Goal: Task Accomplishment & Management: Use online tool/utility

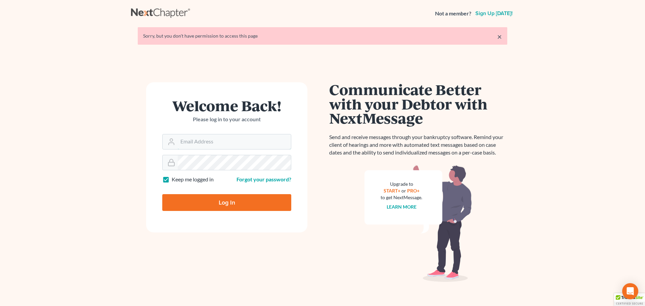
type input "[EMAIL_ADDRESS][DOMAIN_NAME]"
click at [226, 198] on input "Log In" at bounding box center [226, 202] width 129 height 17
type input "Thinking..."
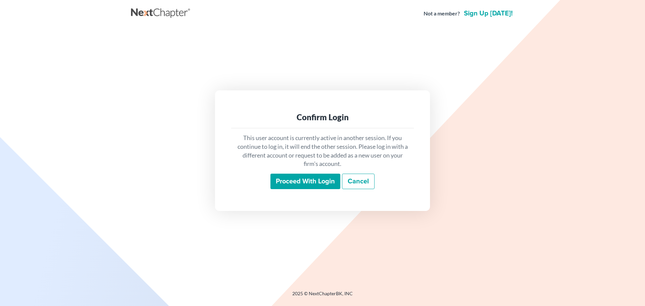
click at [287, 182] on input "Proceed with login" at bounding box center [306, 181] width 70 height 15
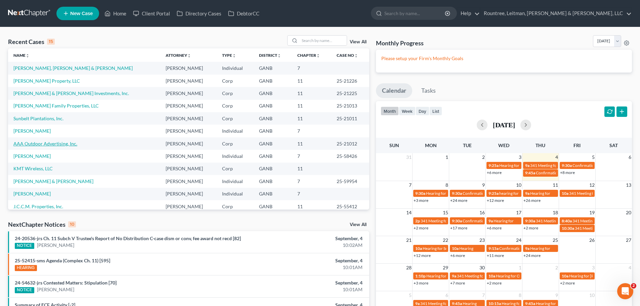
click at [43, 143] on link "AAA Outdoor Advertising, Inc." at bounding box center [45, 144] width 64 height 6
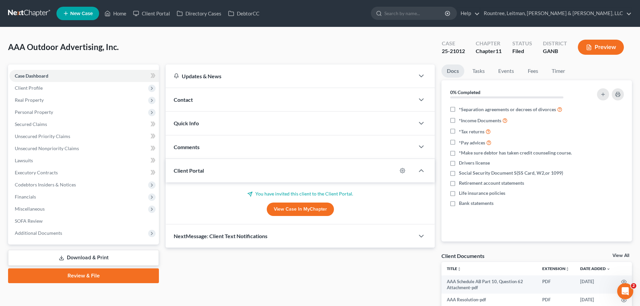
click at [603, 49] on button "Preview" at bounding box center [601, 47] width 46 height 15
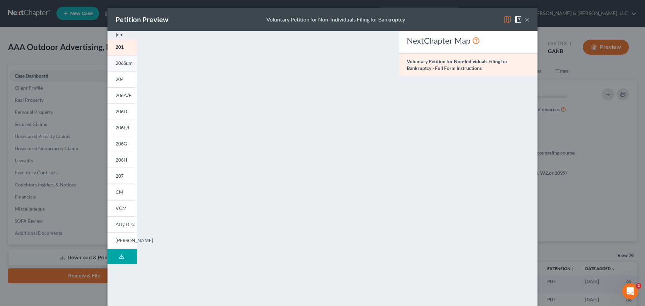
click at [116, 65] on span "206Sum" at bounding box center [124, 63] width 17 height 6
click at [113, 76] on link "204" at bounding box center [123, 79] width 30 height 16
click at [116, 96] on span "206A/B" at bounding box center [124, 95] width 16 height 6
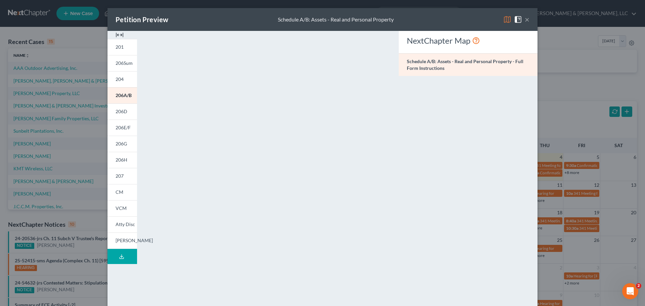
click at [527, 21] on div "Petition Preview Schedule A/B: Assets - Real and Personal Property ×" at bounding box center [323, 19] width 430 height 23
click at [525, 21] on button "×" at bounding box center [527, 19] width 5 height 8
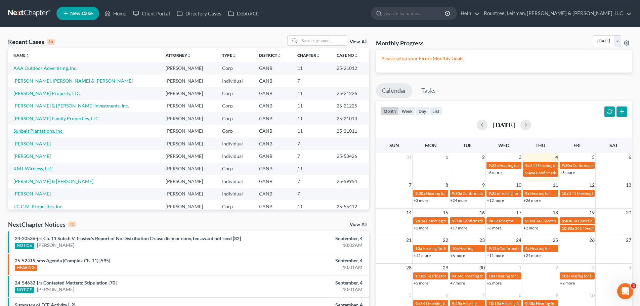
click at [24, 131] on link "Sunbelt Plantations, Inc." at bounding box center [38, 131] width 50 height 6
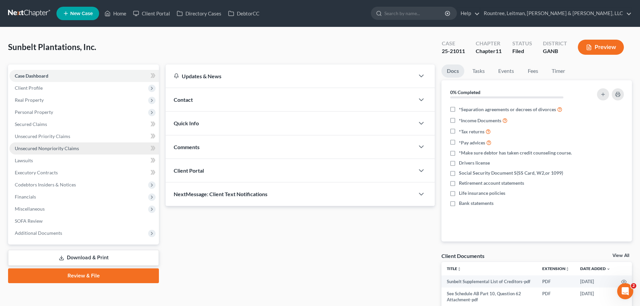
click at [41, 147] on span "Unsecured Nonpriority Claims" at bounding box center [47, 149] width 64 height 6
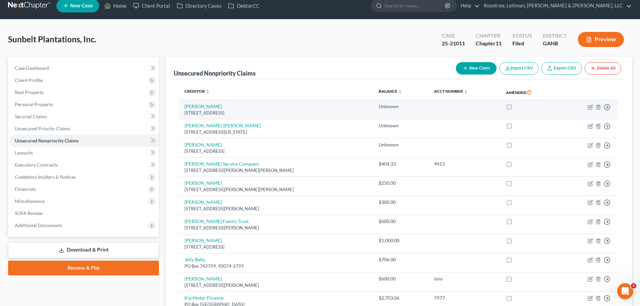
scroll to position [3, 0]
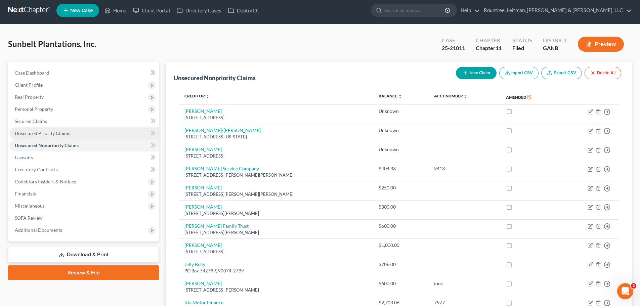
click at [72, 137] on link "Unsecured Priority Claims" at bounding box center [84, 133] width 150 height 12
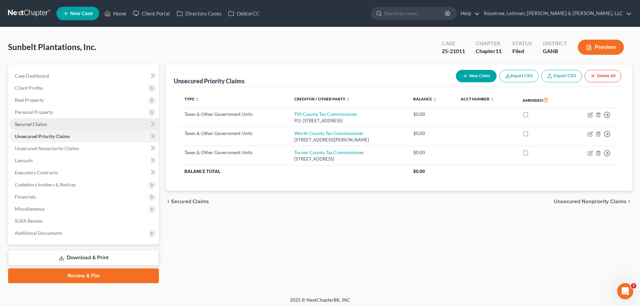
click at [68, 126] on link "Secured Claims" at bounding box center [84, 124] width 150 height 12
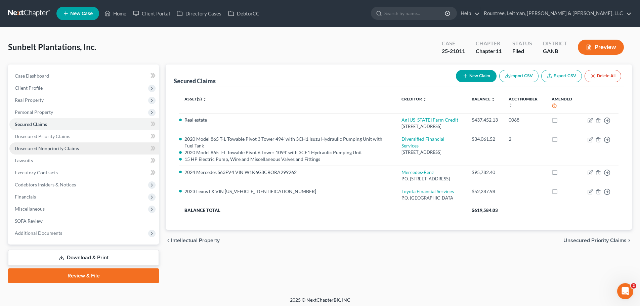
click at [58, 150] on span "Unsecured Nonpriority Claims" at bounding box center [47, 149] width 64 height 6
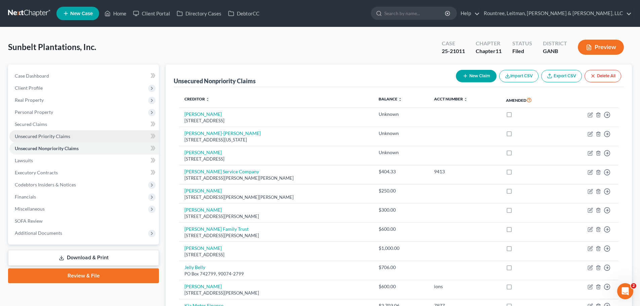
click at [64, 137] on span "Unsecured Priority Claims" at bounding box center [42, 136] width 55 height 6
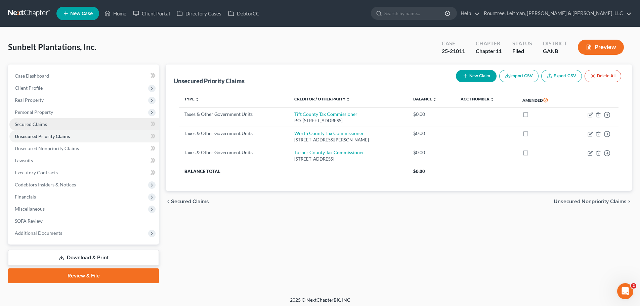
click at [54, 125] on link "Secured Claims" at bounding box center [84, 124] width 150 height 12
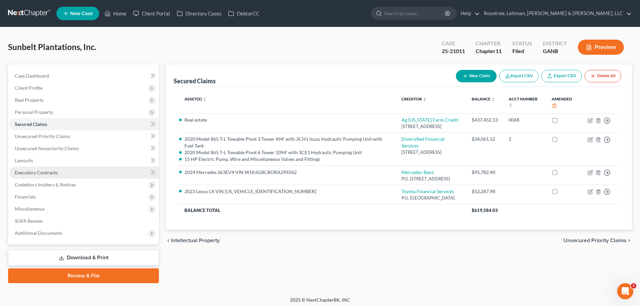
click at [48, 168] on link "Executory Contracts" at bounding box center [84, 173] width 150 height 12
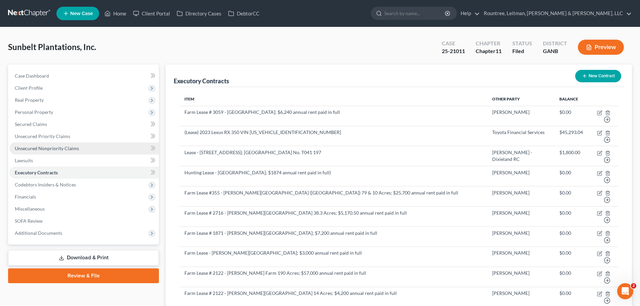
click at [43, 151] on link "Unsecured Nonpriority Claims" at bounding box center [84, 148] width 150 height 12
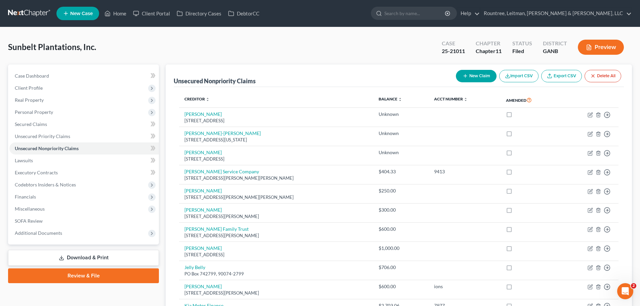
click at [617, 42] on button "Preview" at bounding box center [601, 47] width 46 height 15
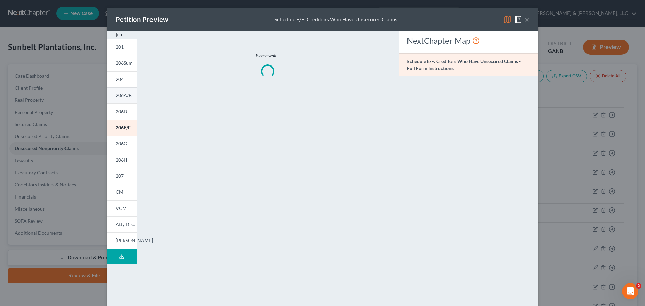
click at [121, 99] on link "206A/B" at bounding box center [123, 95] width 30 height 16
click at [525, 21] on button "×" at bounding box center [527, 19] width 5 height 8
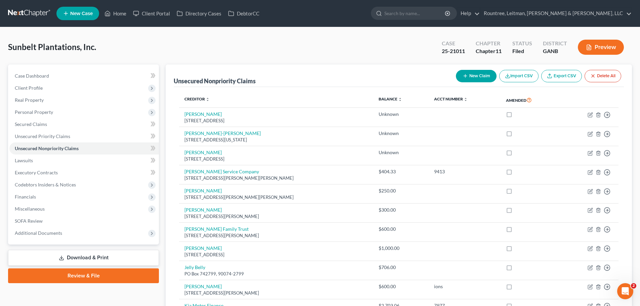
scroll to position [3, 0]
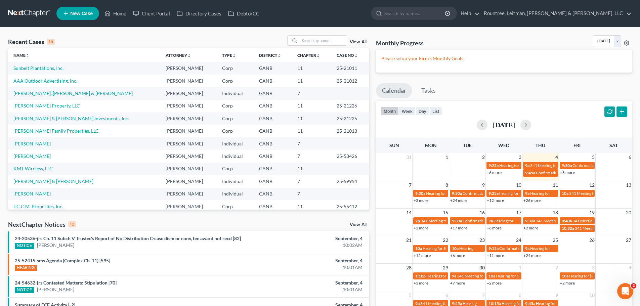
click at [31, 78] on link "AAA Outdoor Advertising, Inc." at bounding box center [45, 81] width 64 height 6
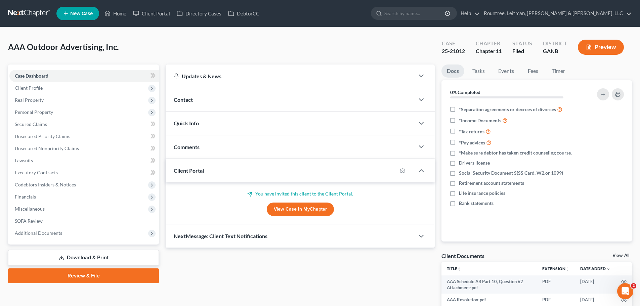
click at [596, 48] on button "Preview" at bounding box center [601, 47] width 46 height 15
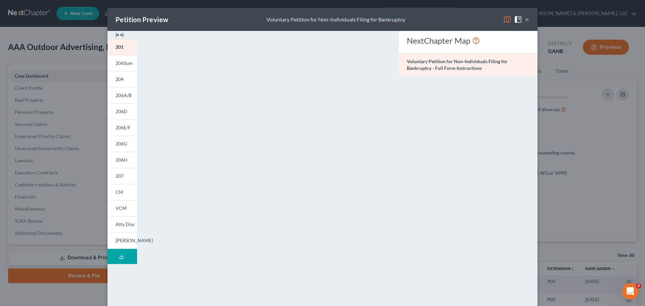
drag, startPoint x: 124, startPoint y: 97, endPoint x: 157, endPoint y: 100, distance: 32.7
click at [124, 97] on span "206A/B" at bounding box center [124, 95] width 16 height 6
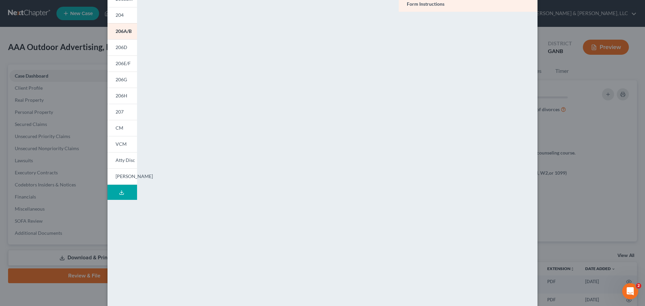
scroll to position [73, 0]
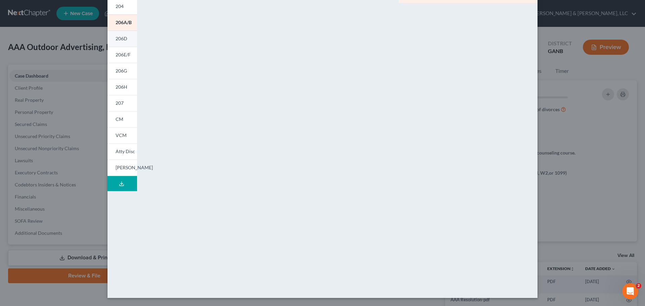
click at [122, 39] on span "206D" at bounding box center [122, 39] width 12 height 6
click at [121, 53] on span "206E/F" at bounding box center [123, 55] width 15 height 6
click at [123, 70] on span "206G" at bounding box center [121, 71] width 11 height 6
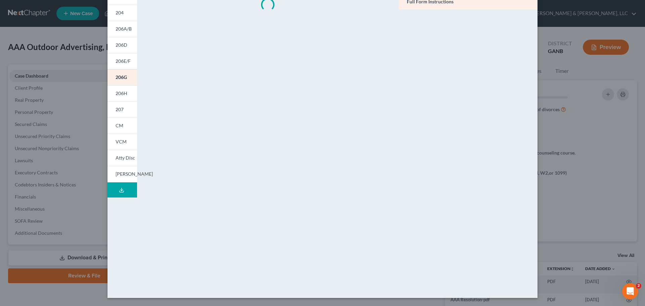
scroll to position [0, 0]
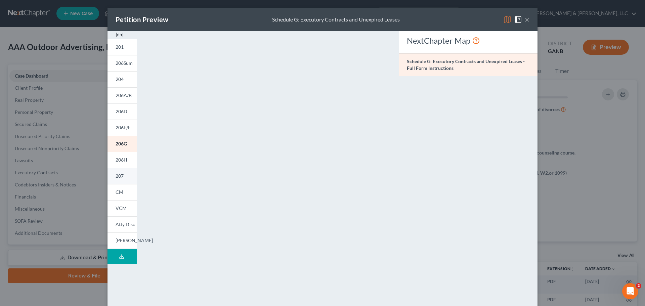
click at [117, 168] on link "207" at bounding box center [123, 176] width 30 height 16
click at [117, 162] on span "206H" at bounding box center [122, 160] width 12 height 6
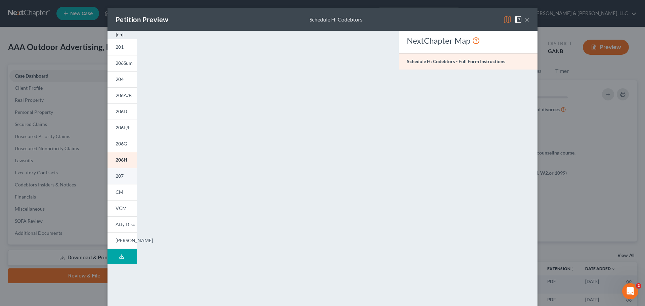
click at [124, 178] on link "207" at bounding box center [123, 176] width 30 height 16
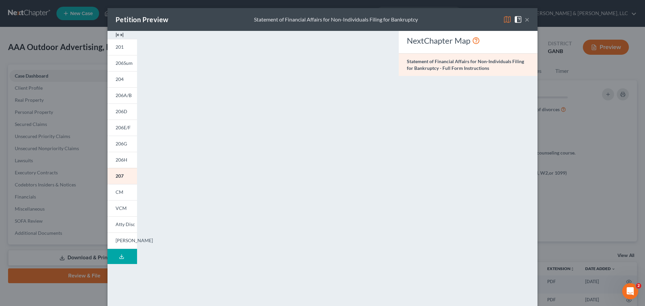
drag, startPoint x: 524, startPoint y: 18, endPoint x: 466, endPoint y: 21, distance: 57.8
click at [525, 18] on button "×" at bounding box center [527, 19] width 5 height 8
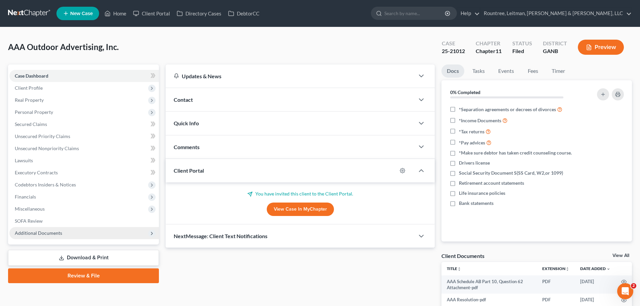
click at [85, 230] on span "Additional Documents" at bounding box center [84, 233] width 150 height 12
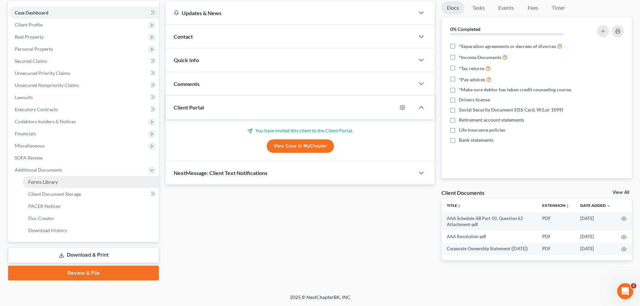
click at [60, 188] on link "Forms Library" at bounding box center [91, 182] width 136 height 12
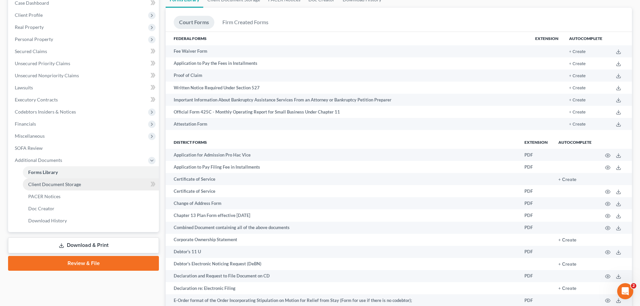
click at [49, 184] on span "Client Document Storage" at bounding box center [54, 184] width 53 height 6
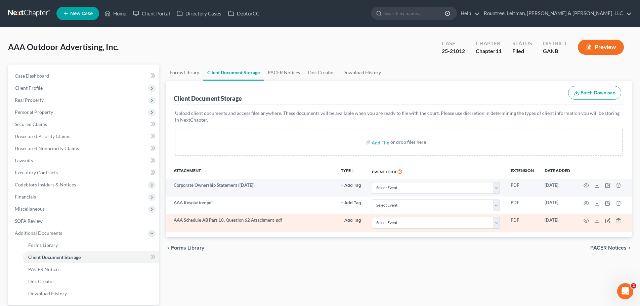
click at [204, 221] on td "AAA Schedule AB Part 10, Question 62 Attachment-pdf" at bounding box center [251, 222] width 170 height 17
click at [585, 221] on icon "button" at bounding box center [586, 220] width 5 height 5
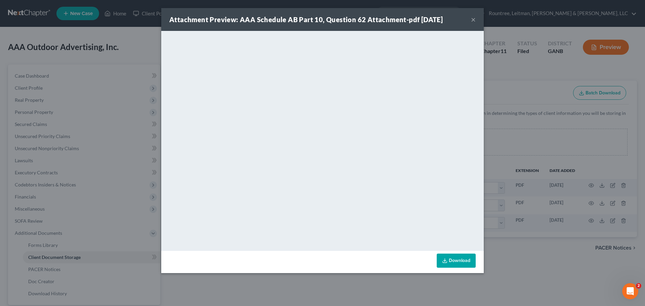
click at [478, 17] on div "Attachment Preview: AAA Schedule AB Part 10, Question 62 Attachment-pdf 08/29/2…" at bounding box center [322, 19] width 323 height 23
click at [475, 18] on button "×" at bounding box center [473, 19] width 5 height 8
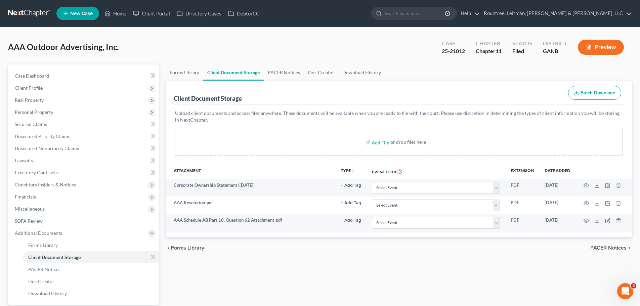
click at [398, 53] on div "AAA Outdoor Advertising, Inc. Upgraded Case 25-21012 Chapter Chapter 11 Status …" at bounding box center [320, 49] width 624 height 29
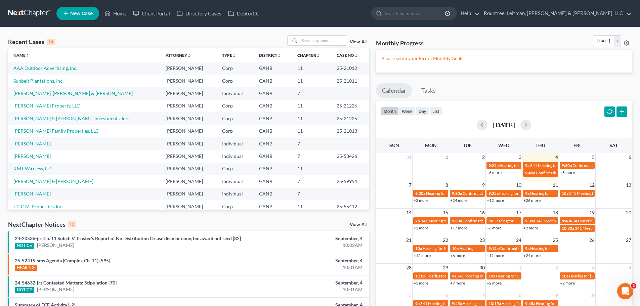
click at [37, 132] on link "Adcock Family Properties, LLC" at bounding box center [55, 131] width 85 height 6
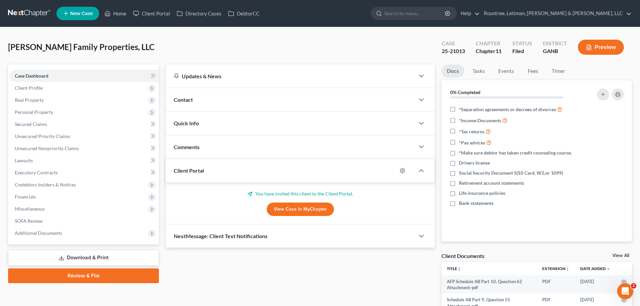
click at [592, 50] on icon "button" at bounding box center [589, 47] width 6 height 6
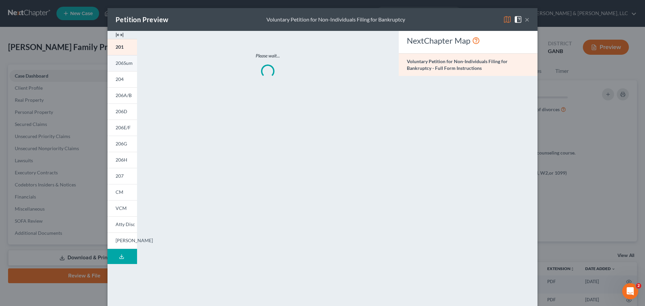
click at [121, 71] on link "206Sum" at bounding box center [123, 63] width 30 height 16
click at [121, 82] on span "204" at bounding box center [120, 79] width 8 height 6
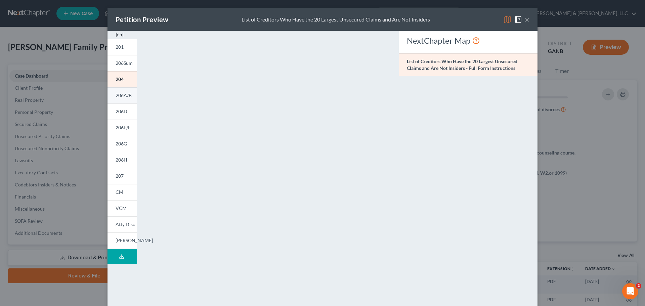
click at [123, 98] on link "206A/B" at bounding box center [123, 95] width 30 height 16
click at [123, 113] on span "206D" at bounding box center [122, 112] width 12 height 6
click at [122, 96] on span "206A/B" at bounding box center [124, 95] width 16 height 6
click at [119, 93] on span "206A/B" at bounding box center [124, 95] width 16 height 6
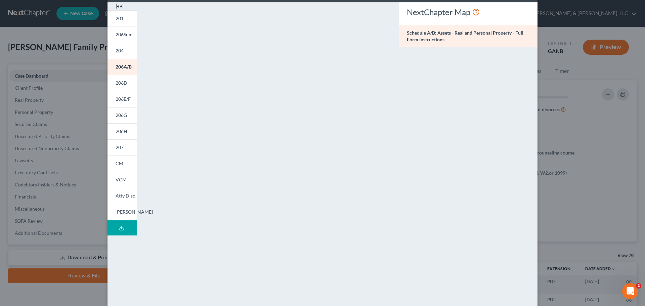
scroll to position [73, 0]
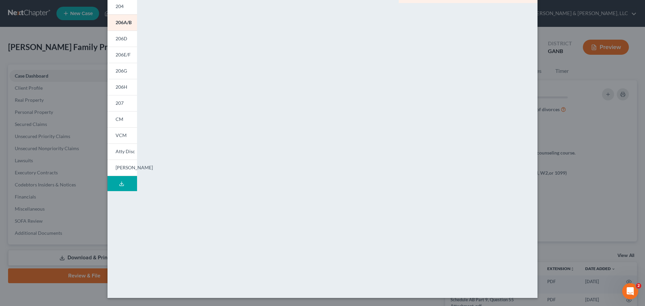
drag, startPoint x: 120, startPoint y: 36, endPoint x: 188, endPoint y: 118, distance: 106.5
click at [120, 36] on span "206D" at bounding box center [122, 39] width 12 height 6
click at [117, 55] on span "206E/F" at bounding box center [123, 55] width 15 height 6
click at [124, 70] on span "206G" at bounding box center [121, 71] width 11 height 6
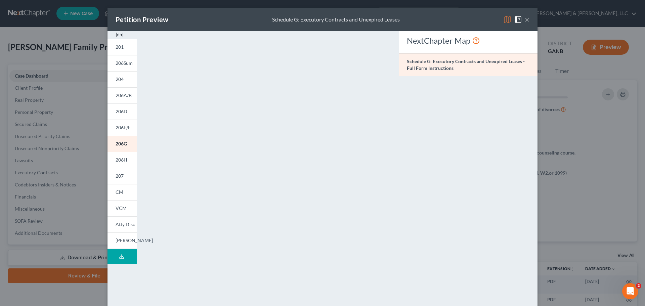
drag, startPoint x: 524, startPoint y: 15, endPoint x: 493, endPoint y: 61, distance: 55.6
click at [525, 15] on button "×" at bounding box center [527, 19] width 5 height 8
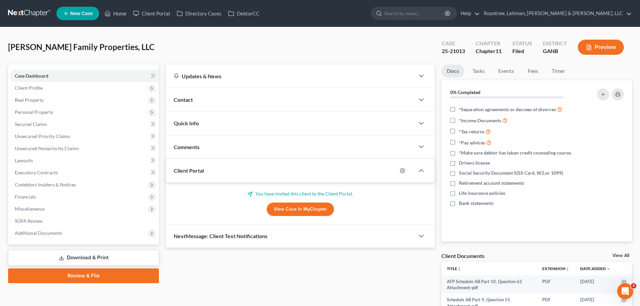
click at [597, 41] on button "Preview" at bounding box center [601, 47] width 46 height 15
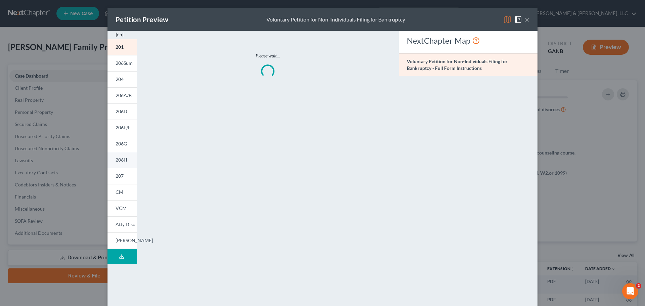
click at [124, 161] on span "206H" at bounding box center [122, 160] width 12 height 6
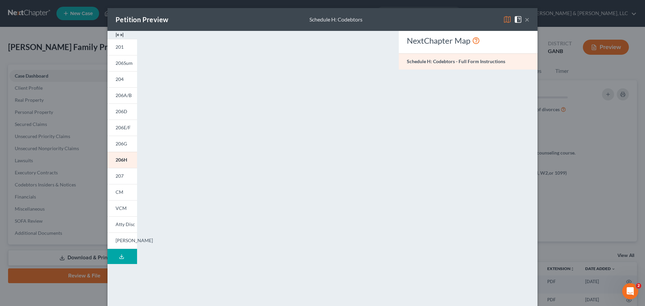
scroll to position [73, 0]
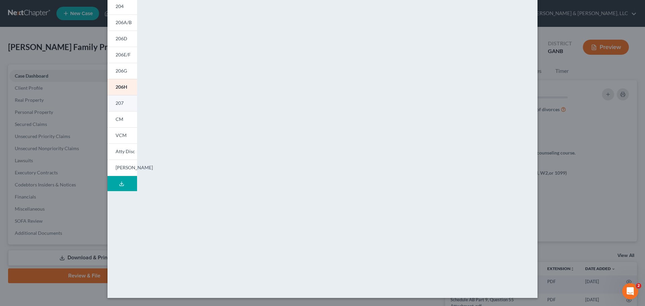
click at [125, 103] on link "207" at bounding box center [123, 103] width 30 height 16
